Goal: Task Accomplishment & Management: Complete application form

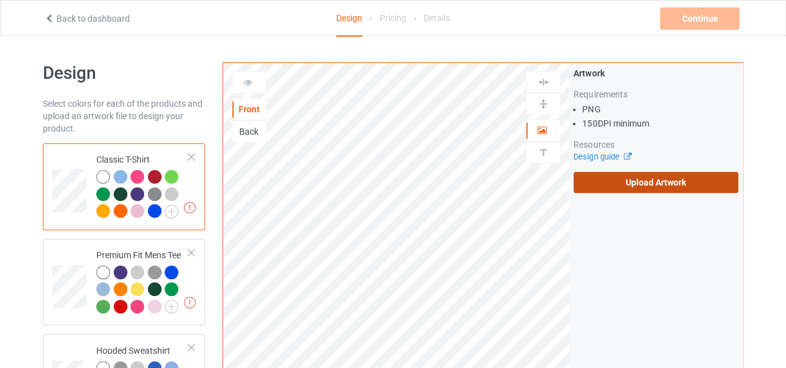
click at [647, 181] on label "Upload Artwork" at bounding box center [655, 182] width 165 height 21
click at [0, 0] on input "Upload Artwork" at bounding box center [0, 0] width 0 height 0
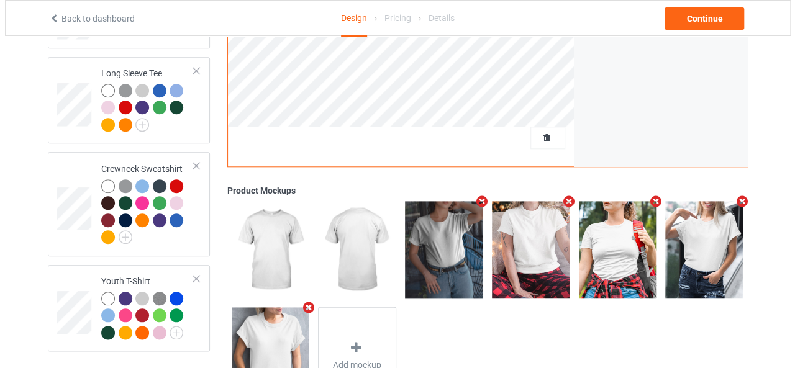
scroll to position [612, 0]
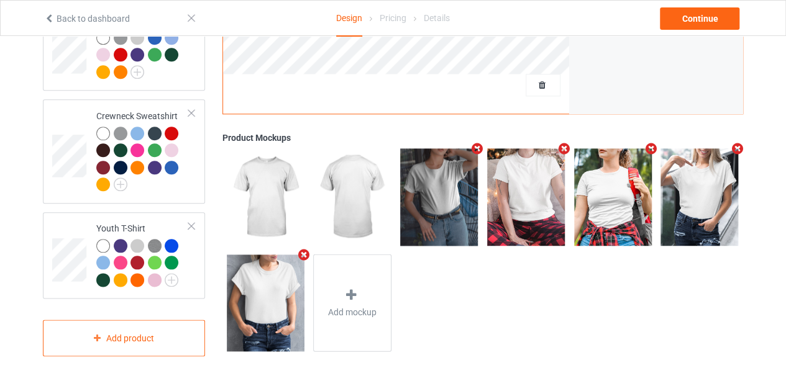
click at [478, 143] on icon "Remove mockup" at bounding box center [478, 149] width 16 height 13
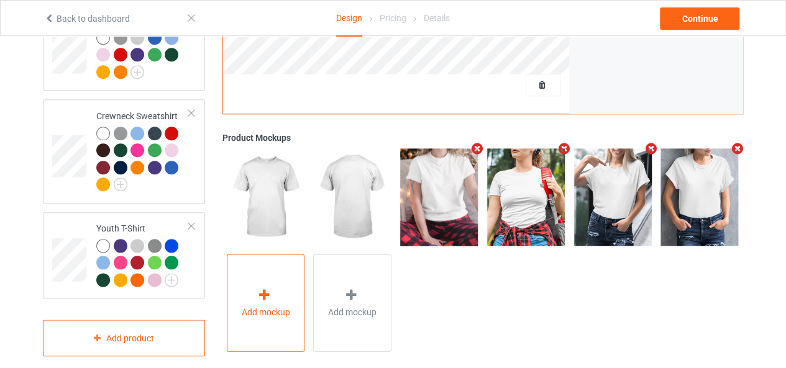
click at [265, 289] on icon at bounding box center [265, 295] width 16 height 13
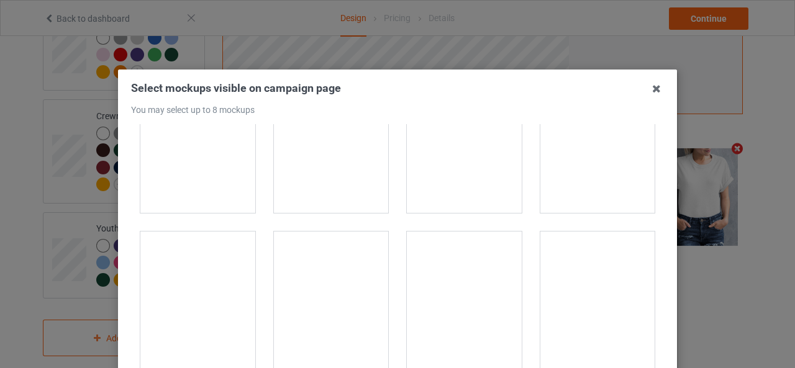
scroll to position [4039, 0]
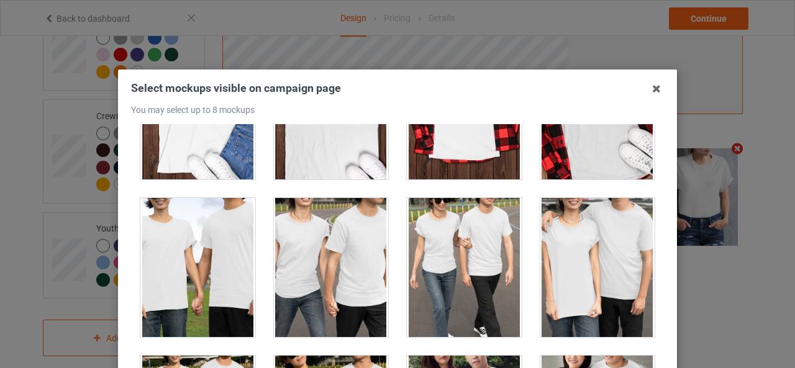
click at [592, 244] on div at bounding box center [598, 267] width 115 height 139
click at [573, 255] on div at bounding box center [598, 267] width 115 height 139
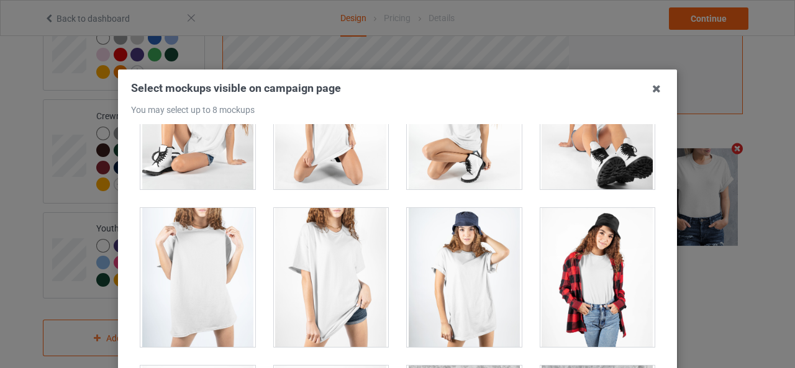
scroll to position [16936, 0]
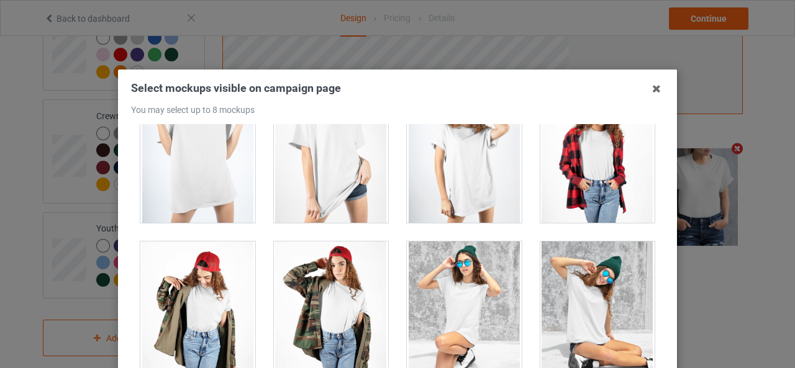
click at [231, 273] on div at bounding box center [197, 311] width 115 height 139
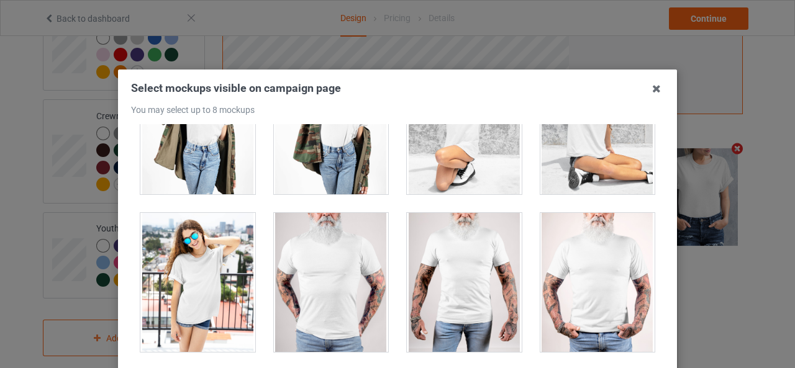
scroll to position [17061, 0]
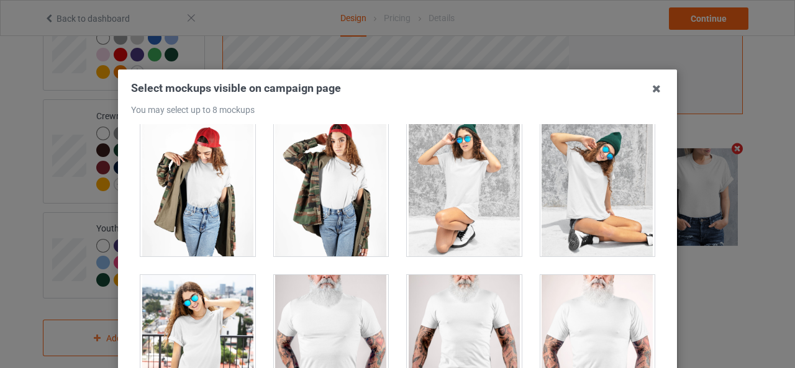
click at [178, 275] on div at bounding box center [197, 344] width 115 height 139
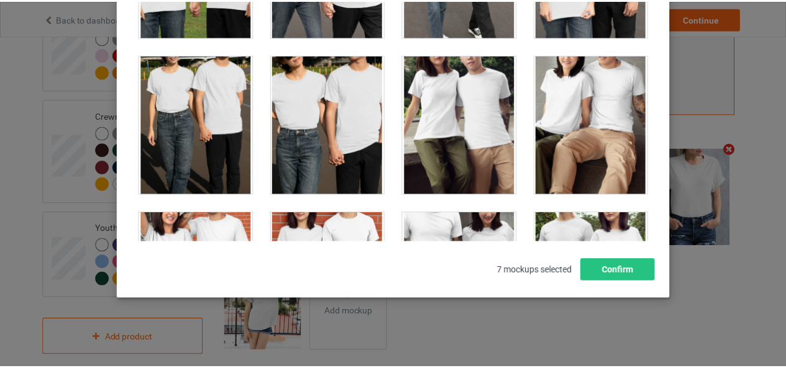
scroll to position [4101, 0]
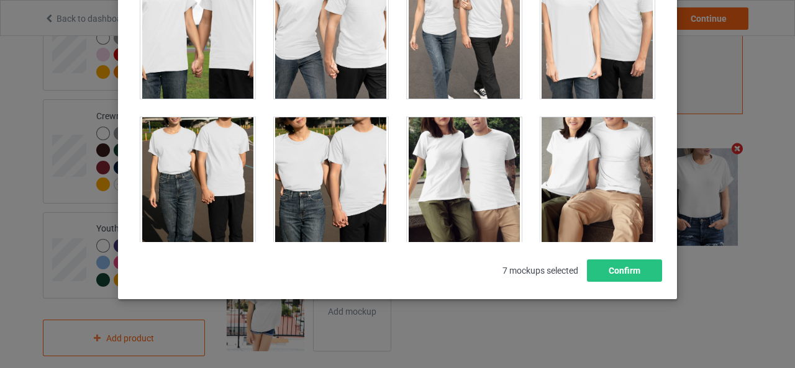
click at [449, 165] on div at bounding box center [464, 186] width 115 height 139
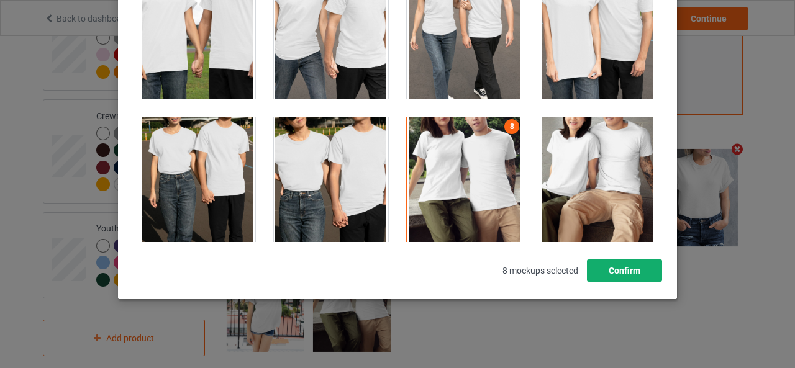
click at [621, 273] on button "Confirm" at bounding box center [624, 271] width 75 height 22
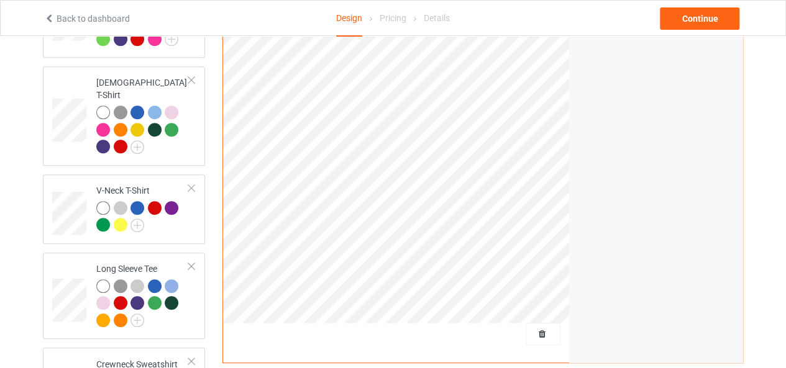
scroll to position [301, 0]
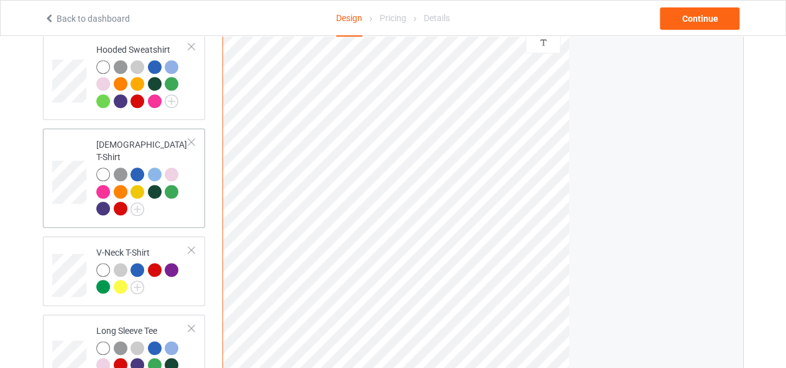
click at [82, 146] on td at bounding box center [70, 178] width 37 height 89
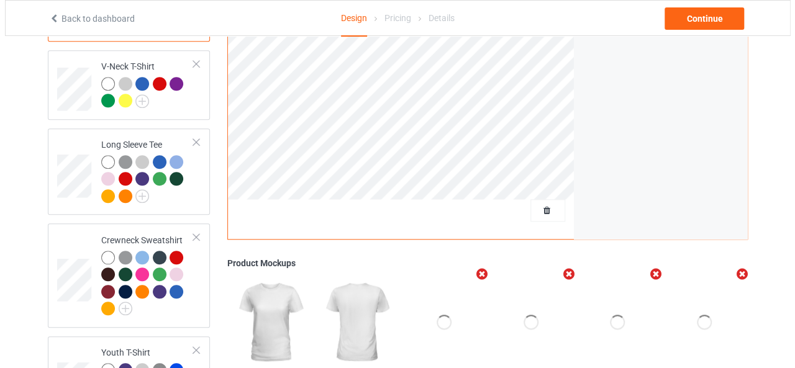
scroll to position [612, 0]
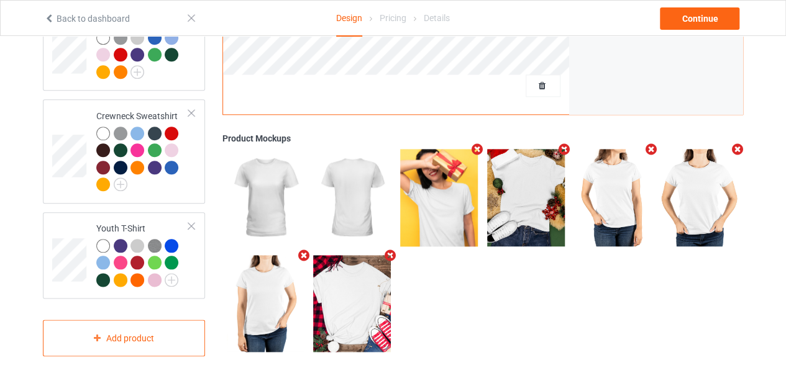
click at [480, 144] on icon "Remove mockup" at bounding box center [478, 150] width 16 height 13
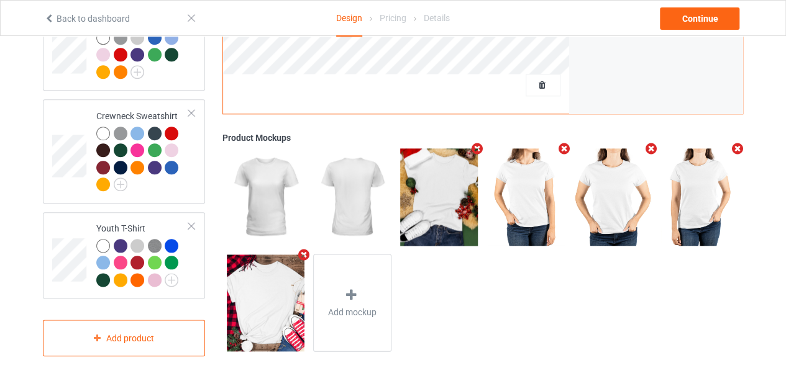
click at [301, 249] on icon "Remove mockup" at bounding box center [304, 255] width 16 height 13
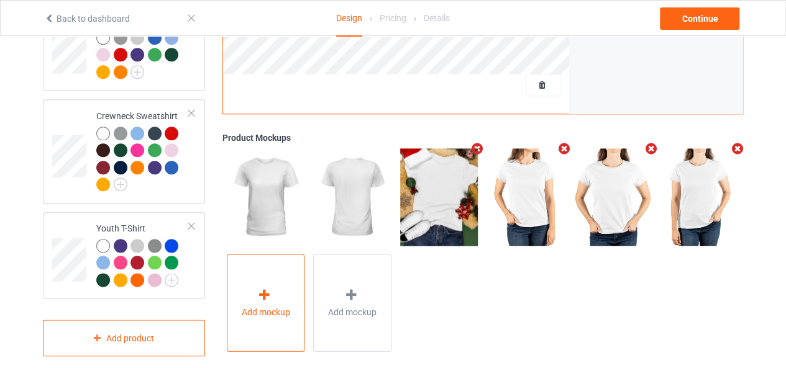
click at [270, 289] on div at bounding box center [265, 297] width 17 height 18
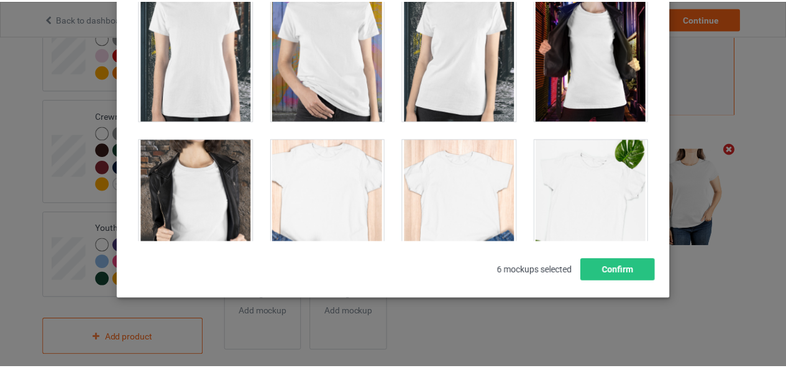
scroll to position [0, 0]
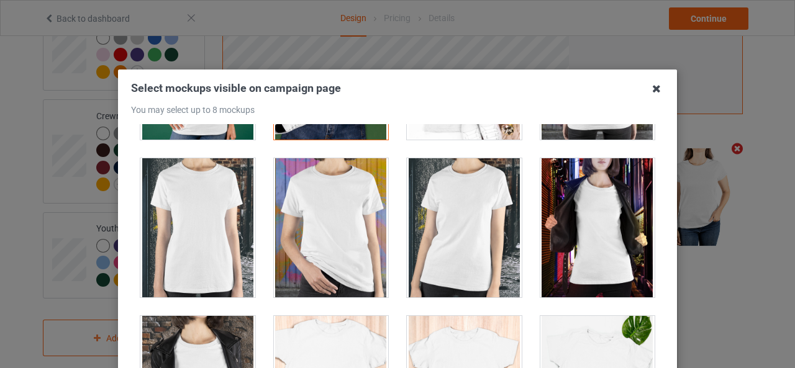
click at [651, 94] on icon at bounding box center [657, 89] width 20 height 20
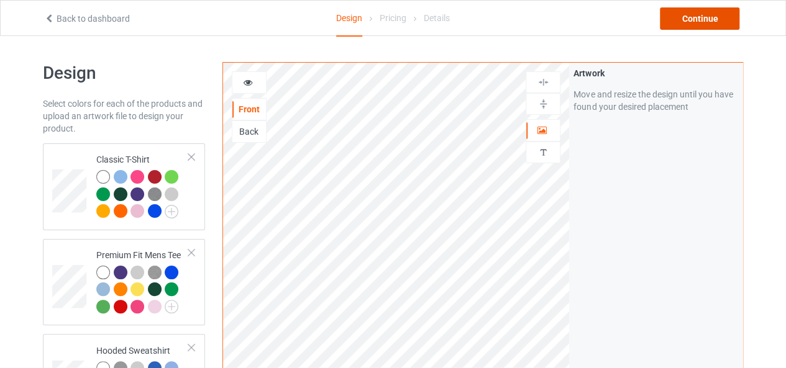
click at [702, 21] on div "Continue" at bounding box center [700, 18] width 80 height 22
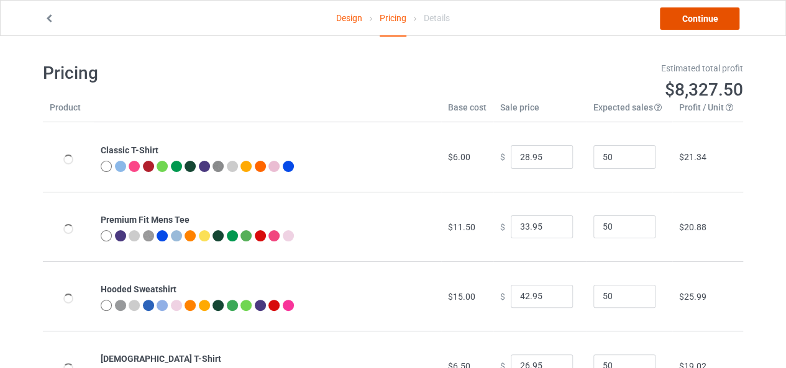
click at [704, 21] on link "Continue" at bounding box center [700, 18] width 80 height 22
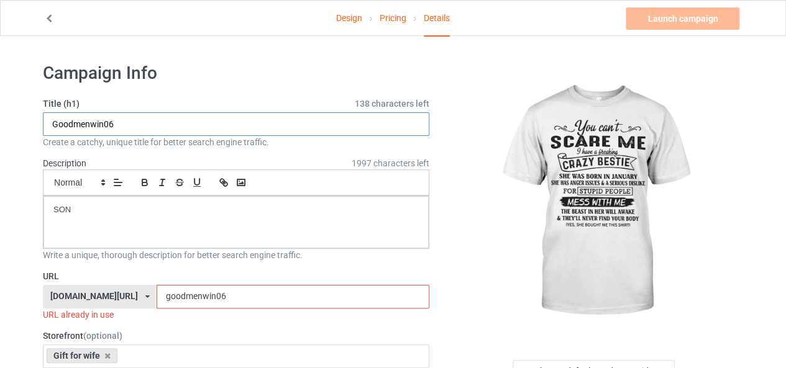
click at [101, 132] on input "Goodmenwin06" at bounding box center [236, 124] width 386 height 24
drag, startPoint x: 89, startPoint y: 127, endPoint x: 25, endPoint y: 139, distance: 65.8
drag, startPoint x: 95, startPoint y: 121, endPoint x: 104, endPoint y: 119, distance: 9.6
click at [104, 119] on input "bestiewin06" at bounding box center [236, 124] width 386 height 24
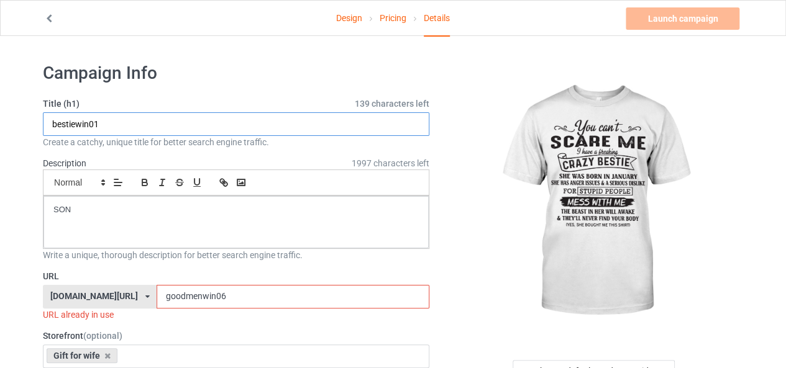
drag, startPoint x: 89, startPoint y: 129, endPoint x: 18, endPoint y: 131, distance: 71.5
type input "bestiewin01"
drag, startPoint x: 171, startPoint y: 305, endPoint x: 128, endPoint y: 306, distance: 43.5
click at [157, 306] on input "goodmenwin06" at bounding box center [293, 297] width 272 height 24
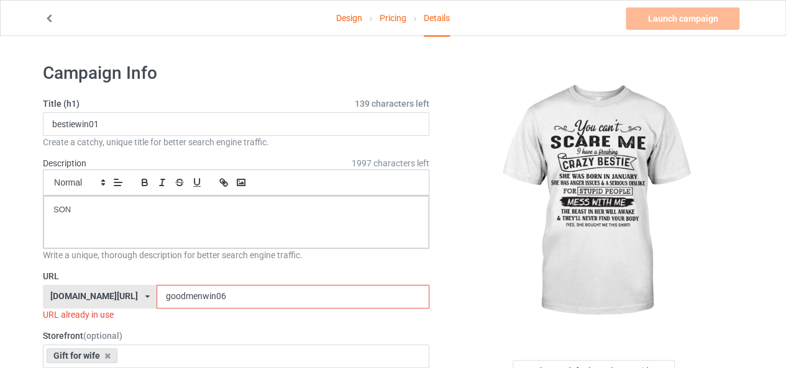
paste input "bestiewi"
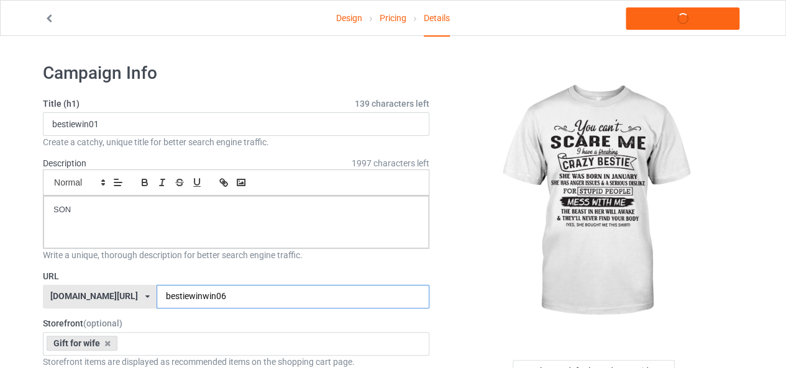
drag, startPoint x: 192, startPoint y: 296, endPoint x: 202, endPoint y: 298, distance: 10.0
click at [202, 298] on input "bestiewinwin06" at bounding box center [293, 297] width 272 height 24
type input "bestiewinwin01"
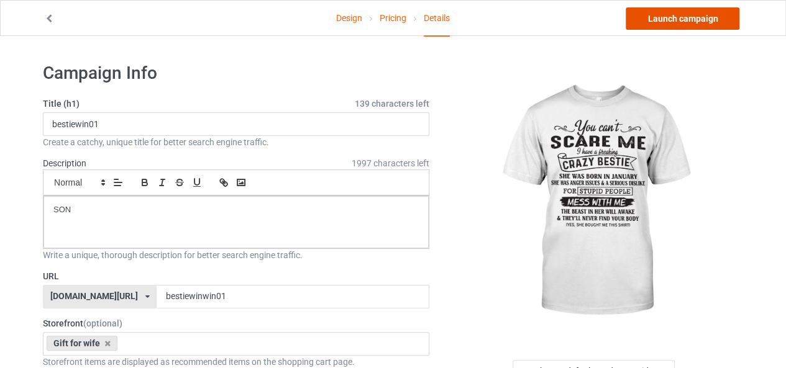
click at [686, 21] on link "Launch campaign" at bounding box center [683, 18] width 114 height 22
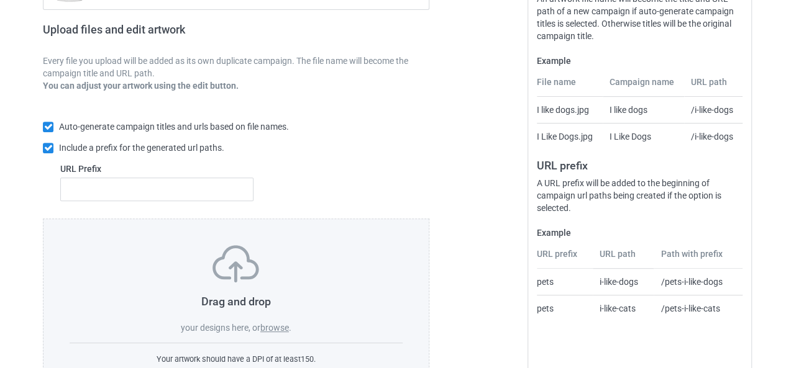
scroll to position [235, 0]
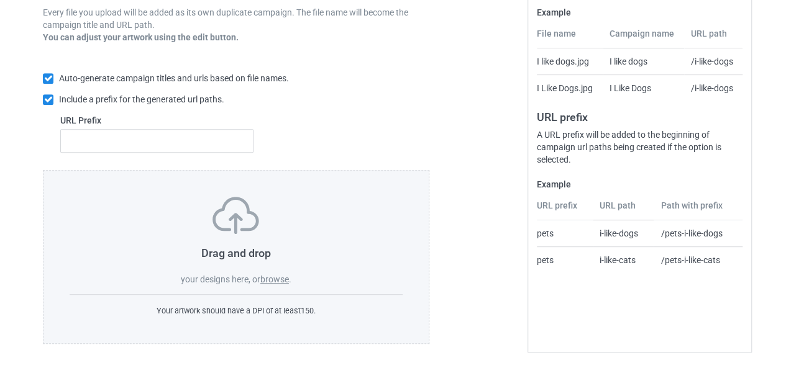
click at [272, 282] on label "browse" at bounding box center [274, 280] width 29 height 10
click at [0, 0] on input "browse" at bounding box center [0, 0] width 0 height 0
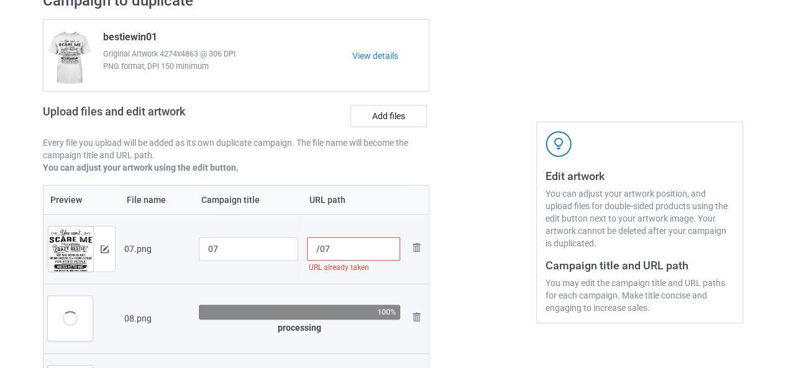
scroll to position [0, 0]
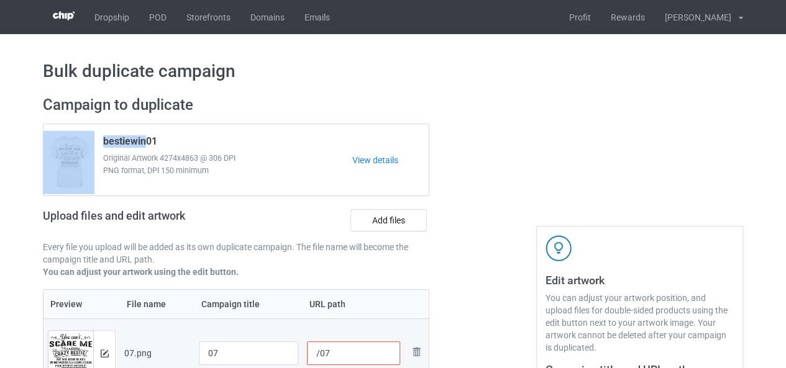
drag, startPoint x: 147, startPoint y: 142, endPoint x: 93, endPoint y: 144, distance: 53.4
click at [93, 144] on div "bestiewin01 Original Artwork 4274x4863 @ 306 DPI PNG format, DPI 150 minimum Vi…" at bounding box center [235, 159] width 385 height 71
copy div "bestiewin"
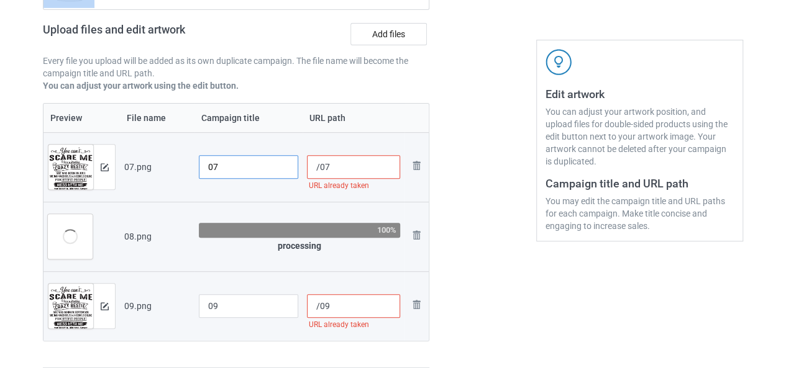
click at [209, 169] on input "07" at bounding box center [248, 167] width 99 height 24
paste input "bestiewin"
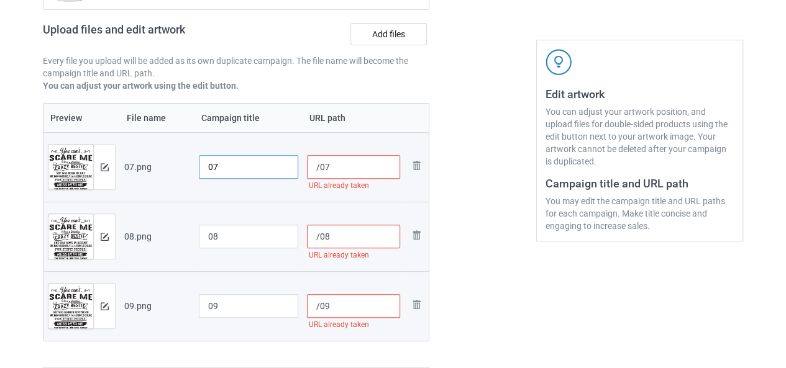
click at [209, 170] on input "07" at bounding box center [248, 167] width 99 height 24
paste input "bestiewin"
type input "bestiewin07"
click at [211, 232] on input "08" at bounding box center [248, 237] width 99 height 24
click at [210, 238] on input "08" at bounding box center [248, 237] width 99 height 24
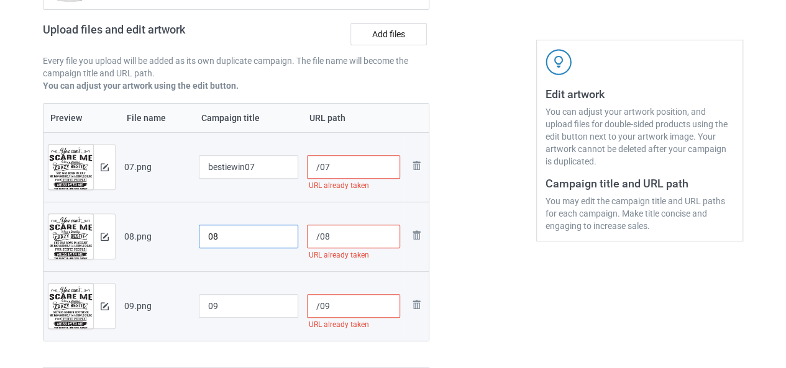
click at [208, 239] on input "08" at bounding box center [248, 237] width 99 height 24
paste input "bestiewin"
type input "bestiewin08"
click at [208, 299] on input "09" at bounding box center [248, 307] width 99 height 24
paste input "bestiewin"
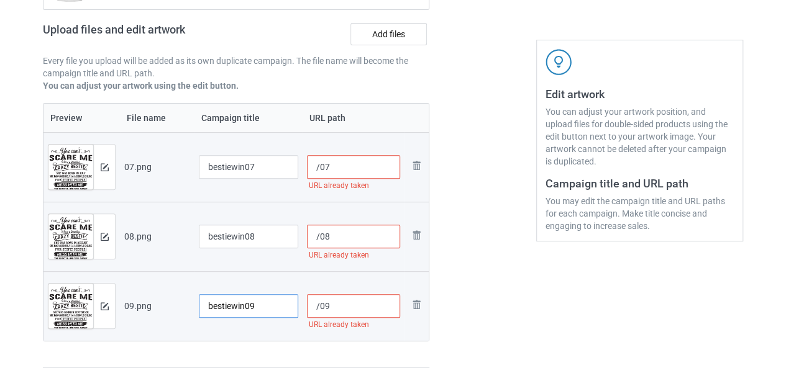
type input "bestiewin09"
click at [319, 169] on input "/07" at bounding box center [354, 167] width 94 height 24
paste input "bestiewin"
type input "/ bestiewin07"
click at [321, 237] on input "/08" at bounding box center [354, 237] width 94 height 24
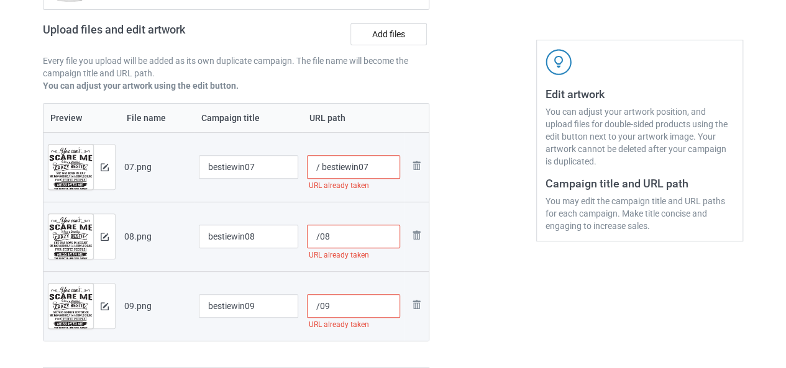
click at [319, 237] on input "/08" at bounding box center [354, 237] width 94 height 24
paste input "bestiewin"
type input "/ bestiewin08"
click at [316, 305] on input "/09" at bounding box center [354, 307] width 94 height 24
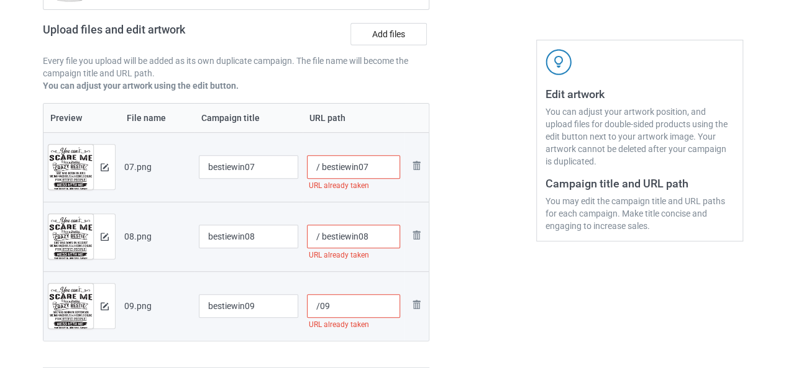
paste input "/bestiewin"
type input "/bestiewin/09"
click at [385, 167] on input "/ bestiewin07" at bounding box center [354, 167] width 94 height 24
click at [391, 187] on div "URL already taken" at bounding box center [354, 186] width 94 height 14
click at [319, 168] on input "/ bestiewin07" at bounding box center [354, 167] width 94 height 24
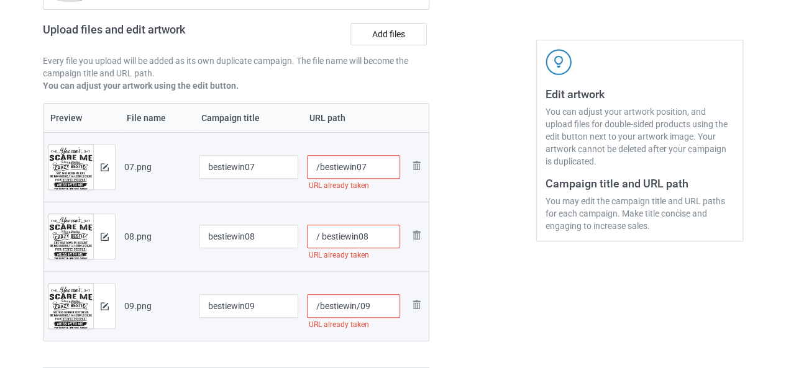
type input "/bestiewin07"
click at [320, 235] on input "/ bestiewin08" at bounding box center [354, 237] width 94 height 24
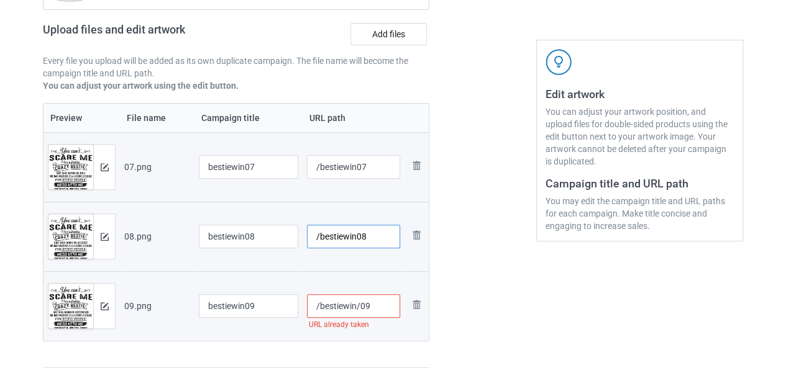
type input "/bestiewin08"
click at [389, 309] on input "/bestiewin/09" at bounding box center [354, 307] width 94 height 24
click at [360, 307] on input "/bestiewin/09" at bounding box center [354, 307] width 94 height 24
type input "/bestiewin09"
click at [470, 259] on div at bounding box center [482, 139] width 89 height 477
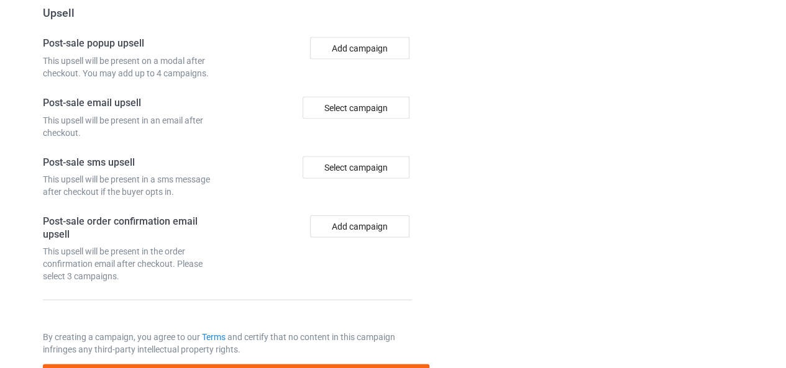
scroll to position [1347, 0]
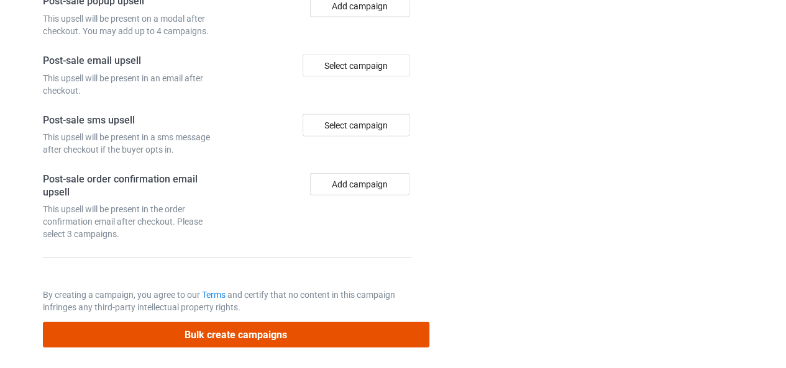
click at [244, 332] on button "Bulk create campaigns" at bounding box center [236, 334] width 386 height 25
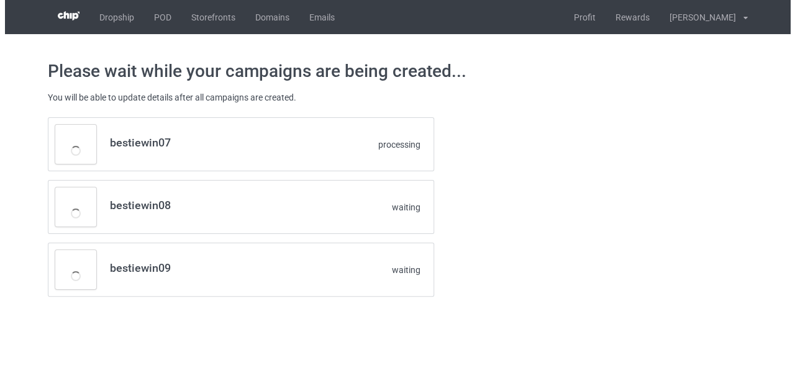
scroll to position [0, 0]
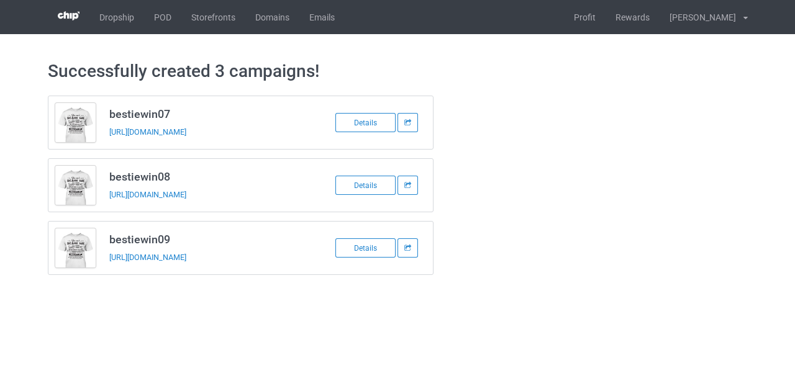
drag, startPoint x: 191, startPoint y: 132, endPoint x: 201, endPoint y: 139, distance: 12.9
click at [201, 139] on td "bestiewin07 https://www.ts-family.com/bestiewin07" at bounding box center [208, 122] width 210 height 53
click at [186, 253] on link "https://www.ts-family.com/bestiewin09" at bounding box center [147, 257] width 77 height 9
